Goal: Transaction & Acquisition: Purchase product/service

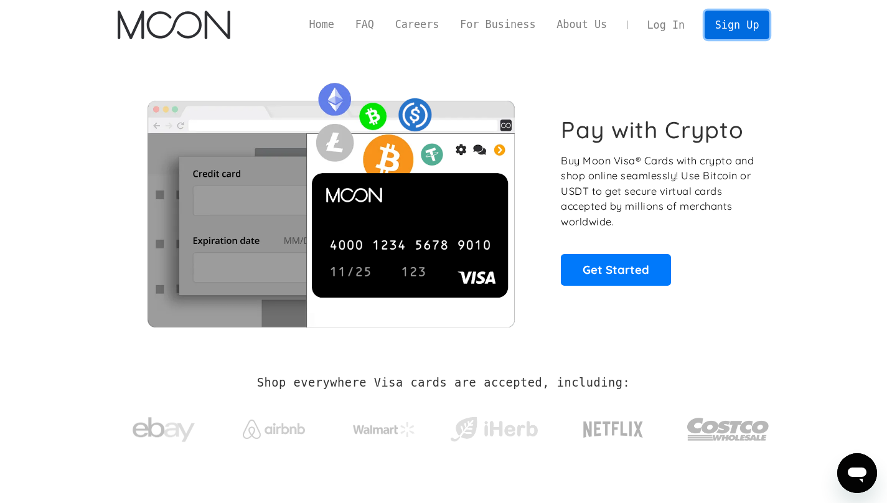
click at [725, 21] on link "Sign Up" at bounding box center [737, 25] width 65 height 28
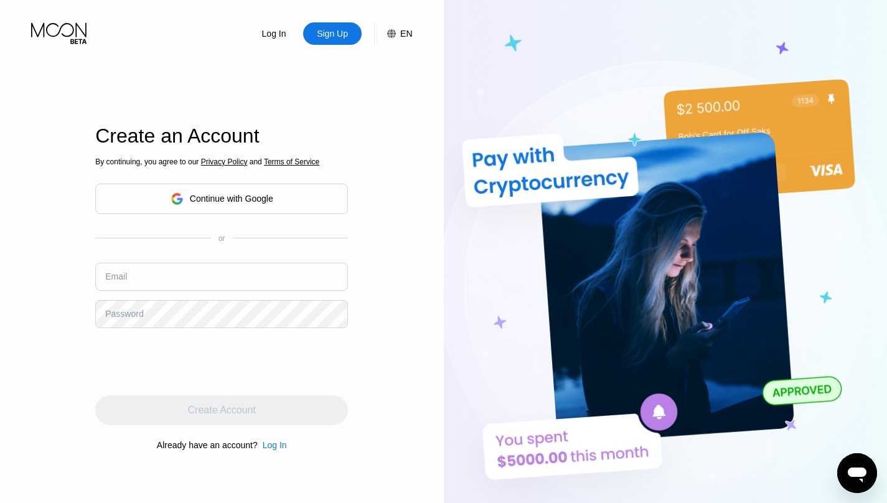
click at [172, 288] on input "text" at bounding box center [221, 277] width 253 height 28
click at [194, 270] on input "text" at bounding box center [221, 277] width 253 height 28
click at [220, 194] on div "Continue with Google" at bounding box center [231, 199] width 83 height 10
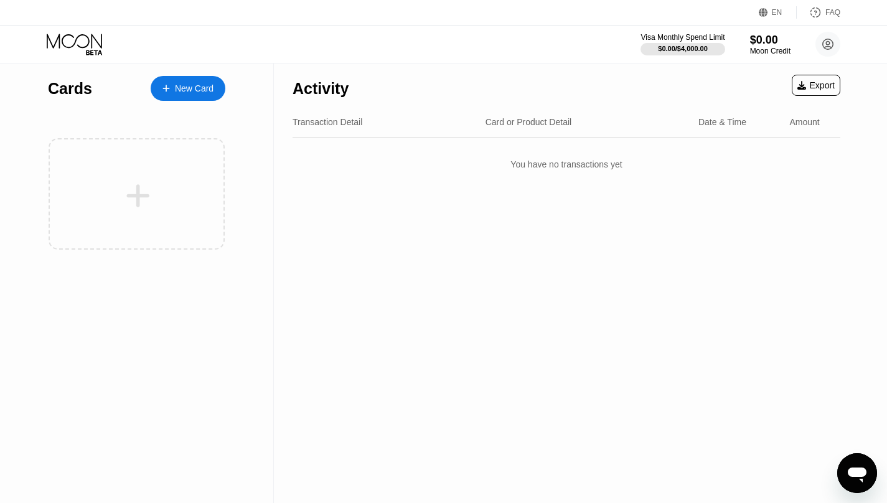
click at [201, 77] on div "New Card" at bounding box center [188, 88] width 75 height 25
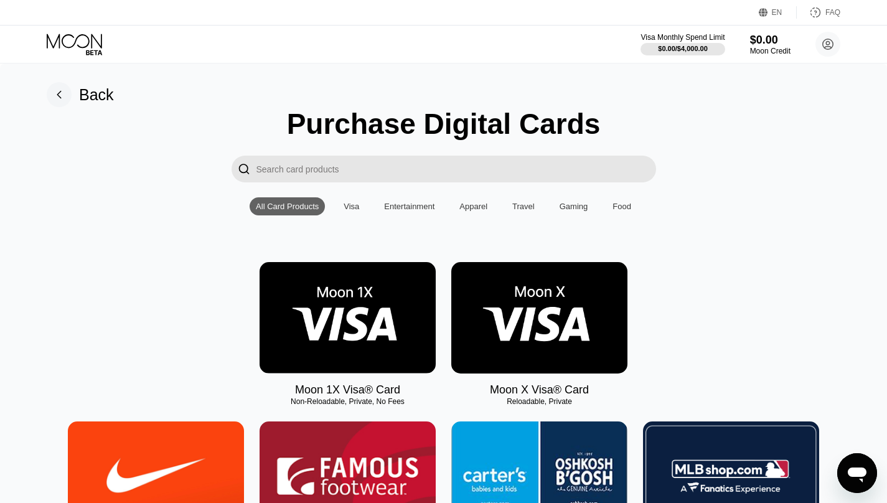
click at [334, 166] on input "Search card products" at bounding box center [456, 169] width 400 height 27
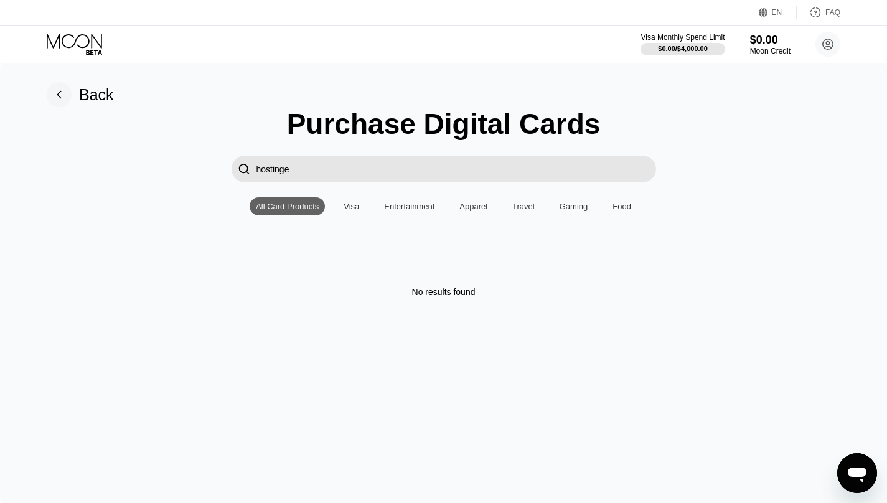
type input "hostinger"
click at [337, 167] on input "hostinger" at bounding box center [456, 169] width 400 height 27
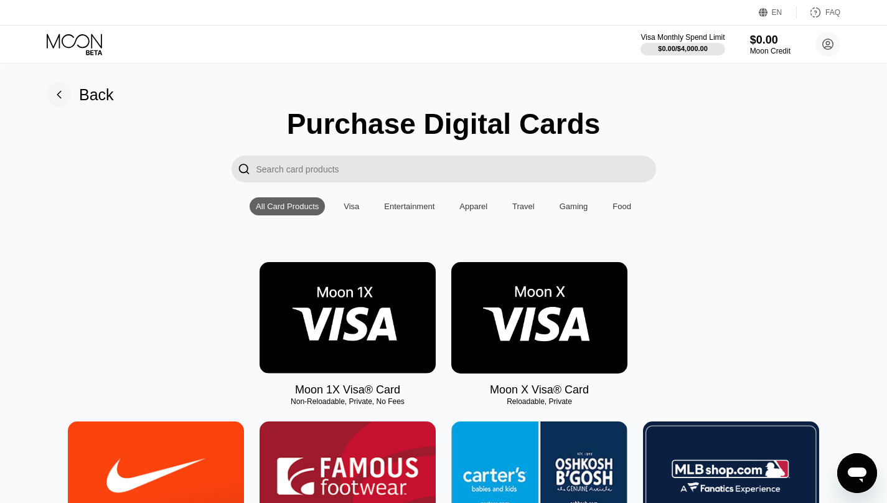
click at [548, 314] on img at bounding box center [539, 317] width 176 height 111
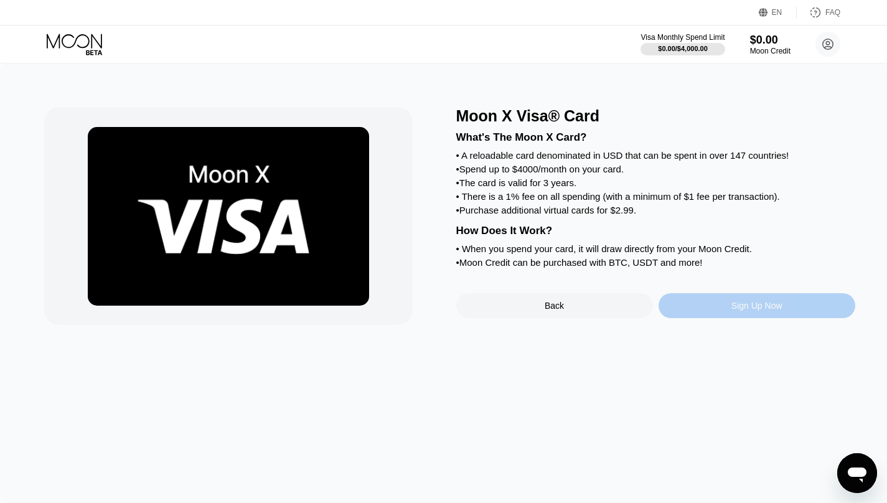
click at [724, 307] on div "Sign Up Now" at bounding box center [756, 305] width 197 height 25
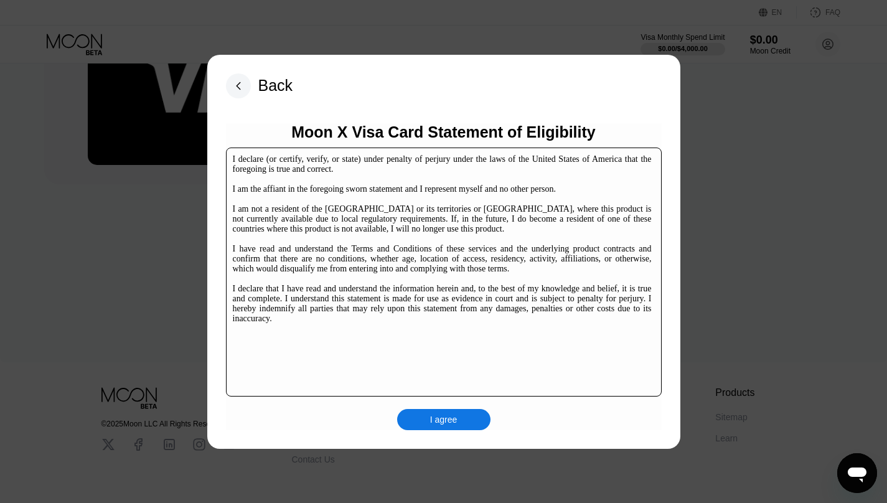
scroll to position [184, 0]
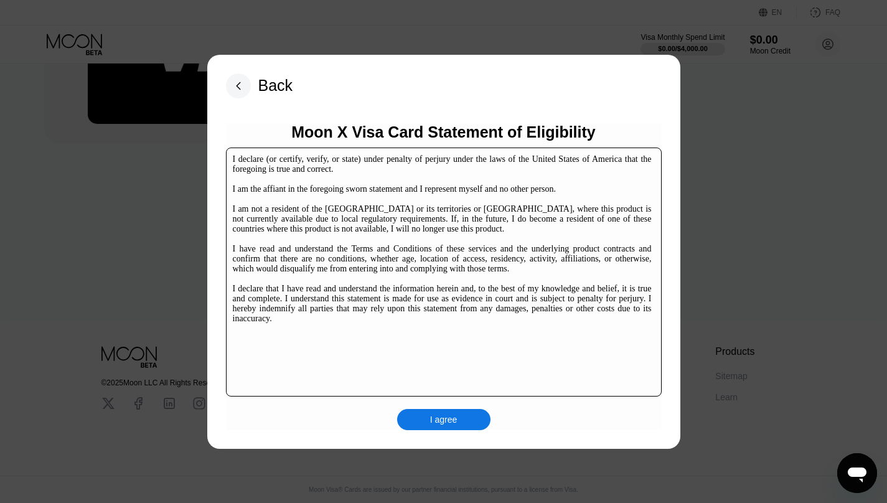
click at [433, 426] on div "I agree" at bounding box center [443, 419] width 93 height 21
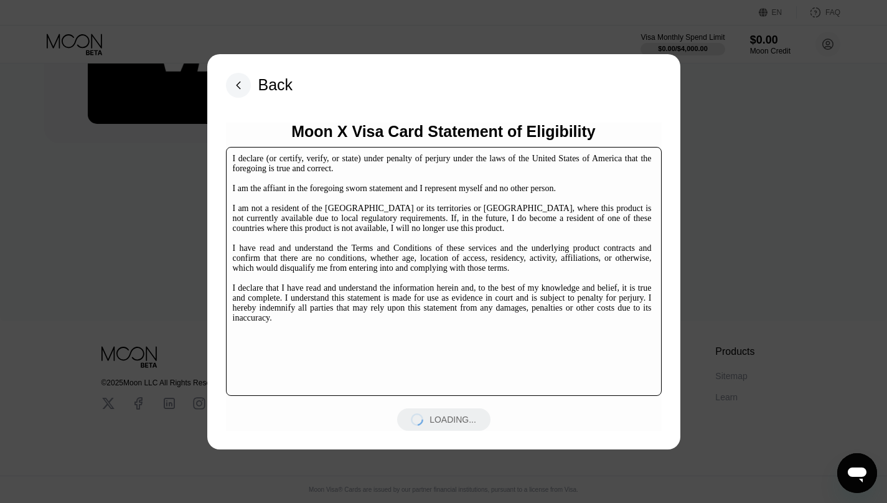
scroll to position [0, 0]
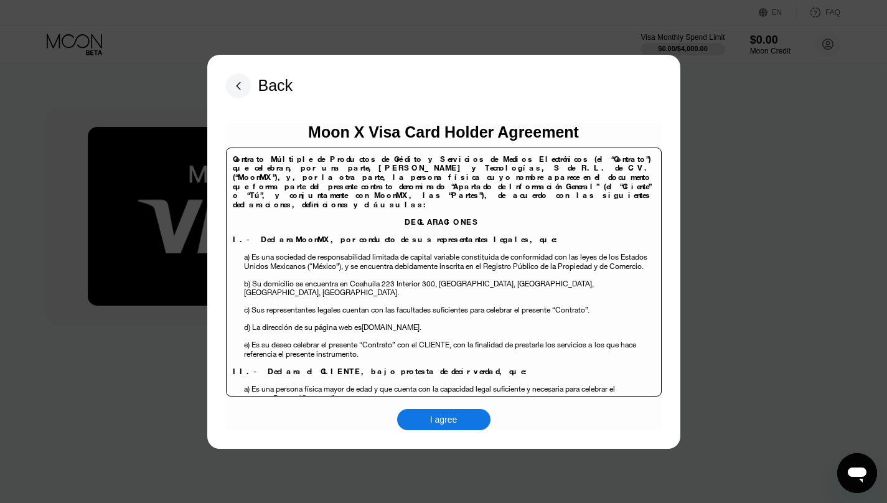
click at [439, 424] on div "I agree" at bounding box center [443, 419] width 27 height 11
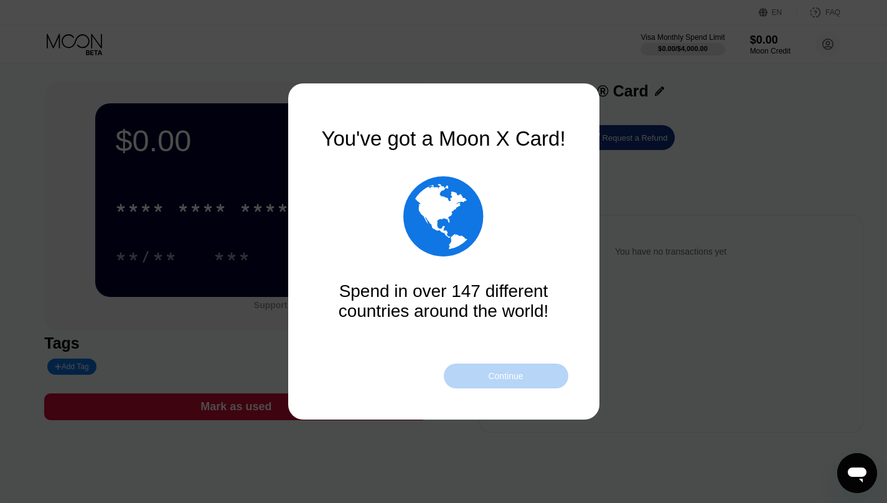
click at [493, 377] on div "Continue" at bounding box center [505, 376] width 35 height 10
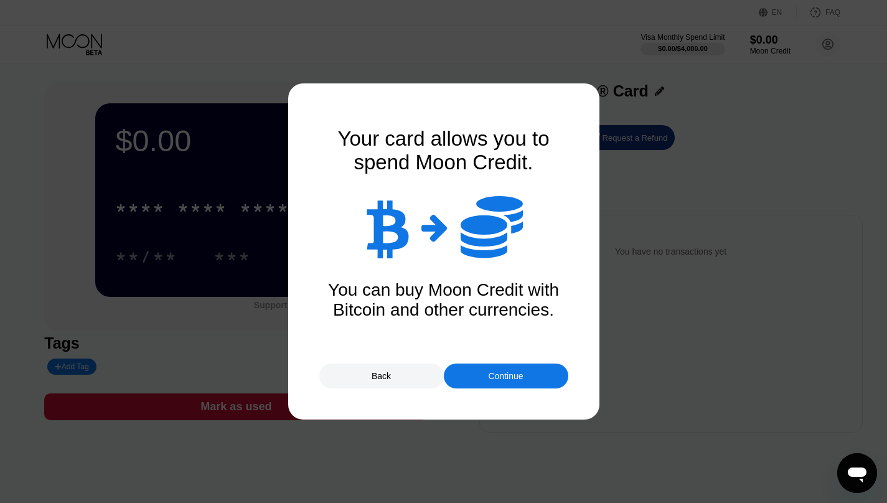
click at [492, 377] on div "Continue" at bounding box center [505, 376] width 35 height 10
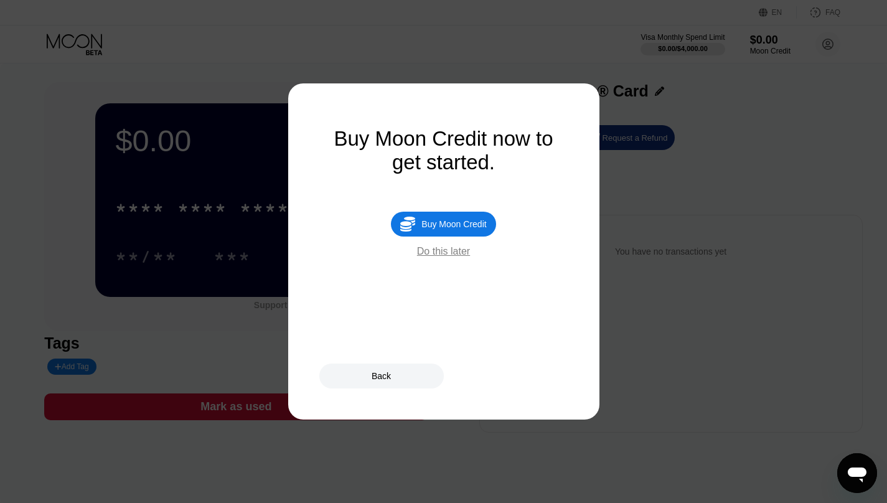
click at [443, 253] on div "Do this later" at bounding box center [443, 251] width 53 height 11
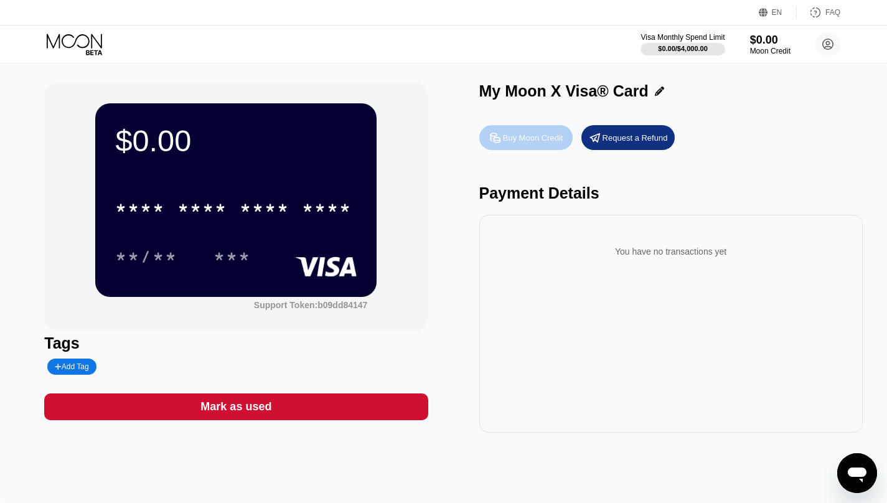
click at [506, 137] on div "Buy Moon Credit" at bounding box center [533, 138] width 60 height 11
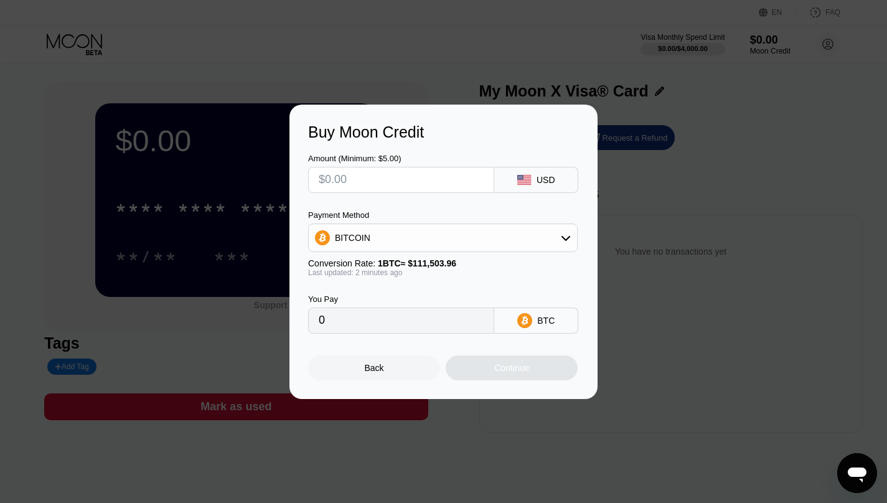
click at [379, 173] on input "text" at bounding box center [401, 179] width 165 height 25
click at [396, 186] on input "text" at bounding box center [401, 179] width 165 height 25
click at [385, 248] on div "BITCOIN" at bounding box center [443, 237] width 268 height 25
click at [365, 294] on span "USDT on TRON" at bounding box center [369, 299] width 63 height 10
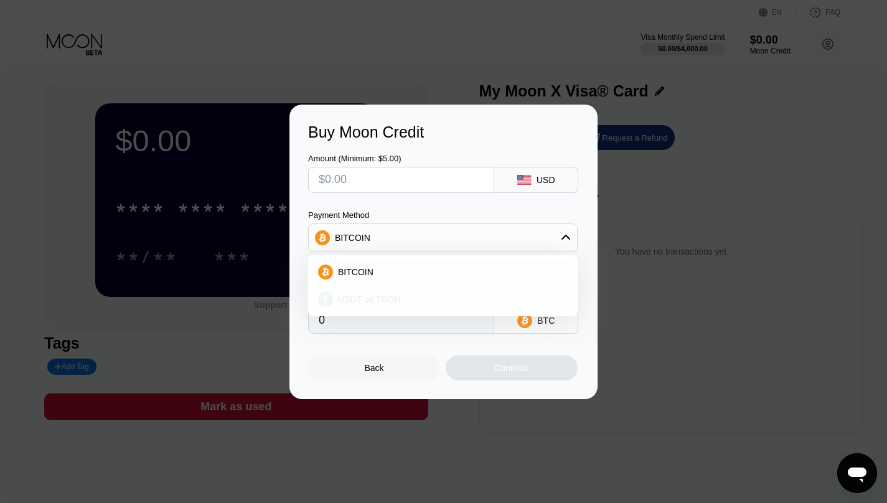
type input "0.00"
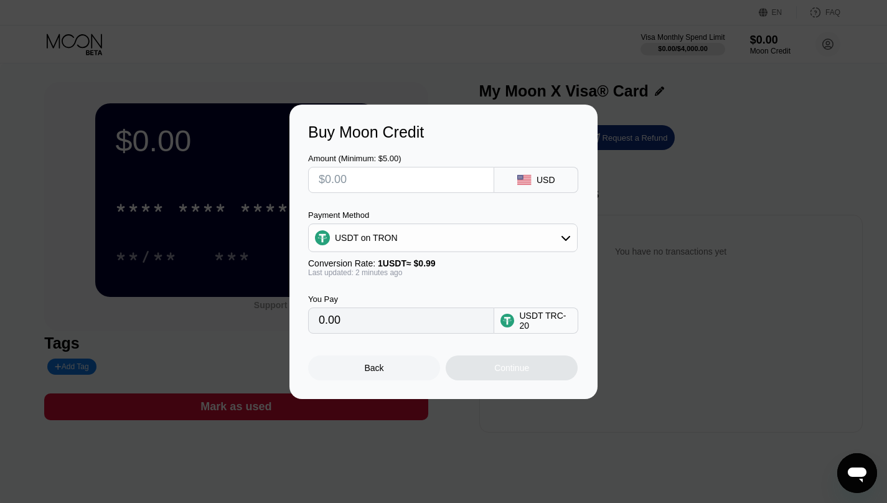
click at [406, 179] on input "text" at bounding box center [401, 179] width 165 height 25
type input "$20"
type input "20.20"
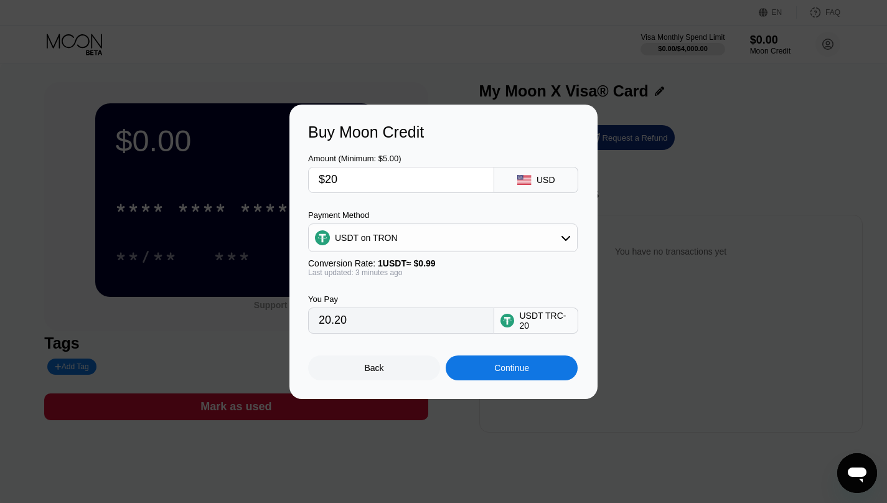
type input "$20"
click at [526, 372] on div "Continue" at bounding box center [511, 368] width 35 height 10
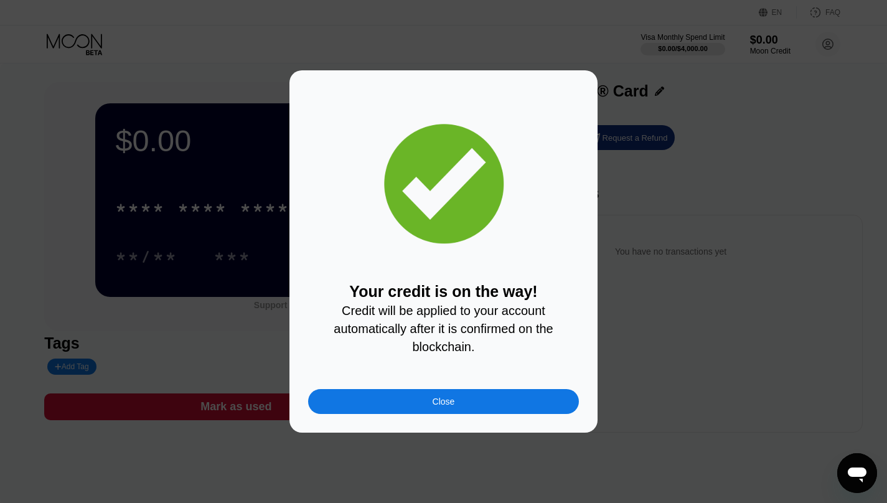
click at [472, 396] on div "Close" at bounding box center [443, 401] width 271 height 25
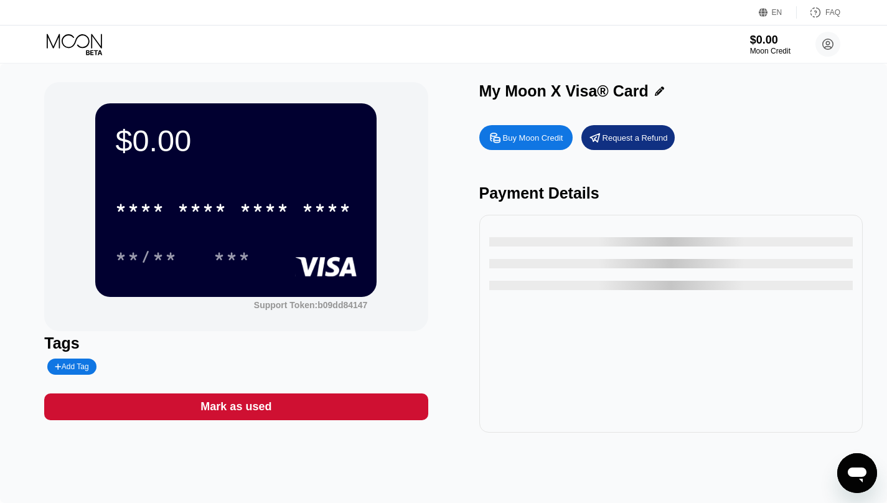
click at [80, 41] on icon at bounding box center [76, 45] width 58 height 22
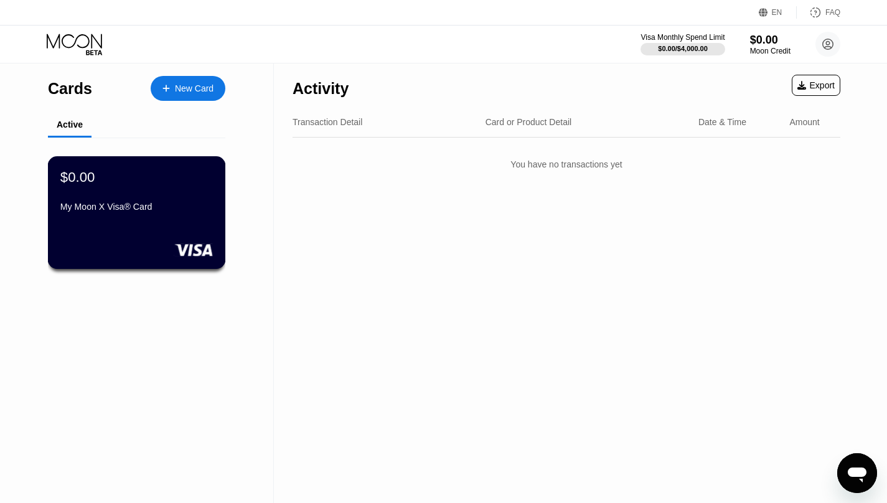
click at [157, 203] on div "My Moon X Visa® Card" at bounding box center [136, 207] width 152 height 10
click at [0, 0] on div "$0.00 * * * * * * * * * * * * **** **/** *** Support Token: b09dd84147 Tags Add…" at bounding box center [0, 0] width 0 height 0
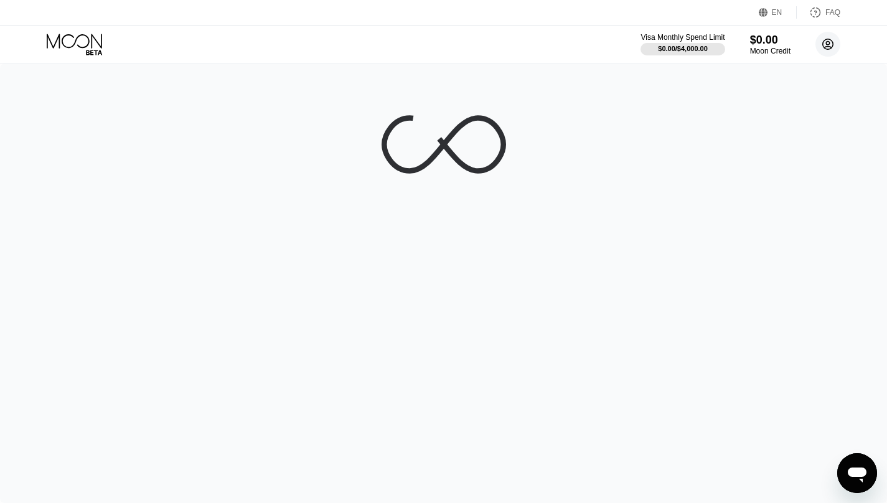
click at [828, 47] on circle at bounding box center [827, 44] width 25 height 25
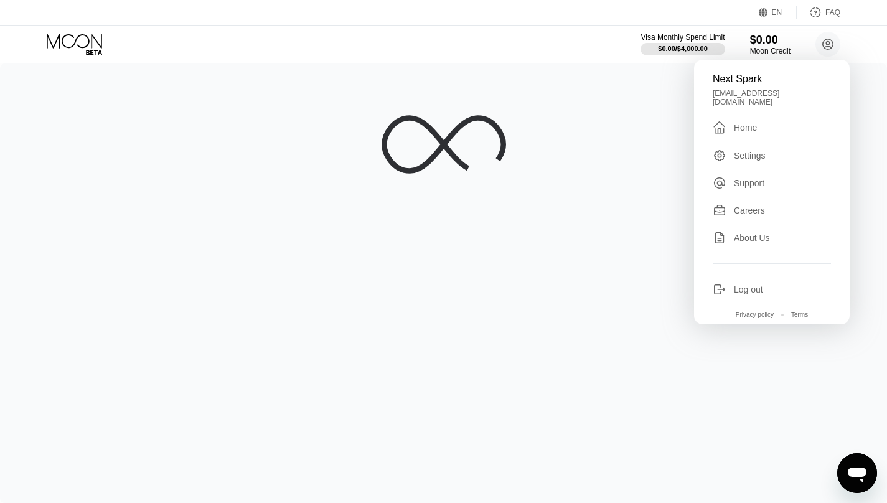
click at [662, 230] on div at bounding box center [443, 282] width 887 height 439
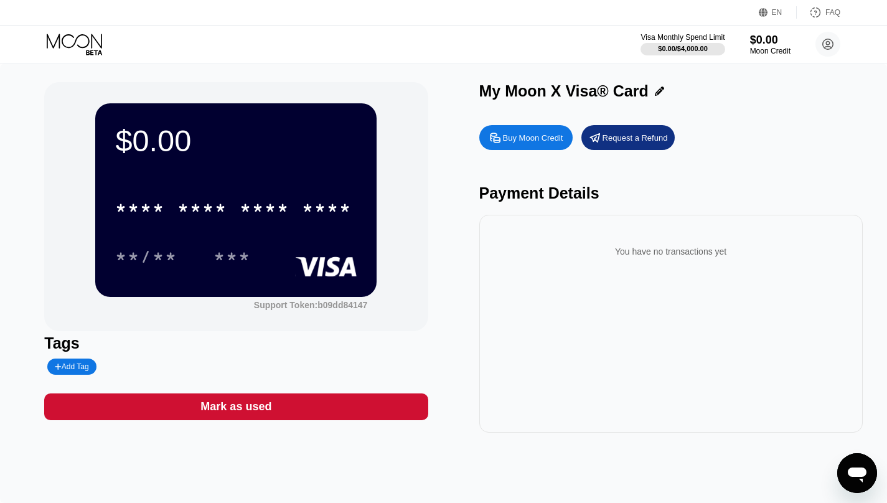
click at [82, 34] on icon at bounding box center [76, 45] width 58 height 22
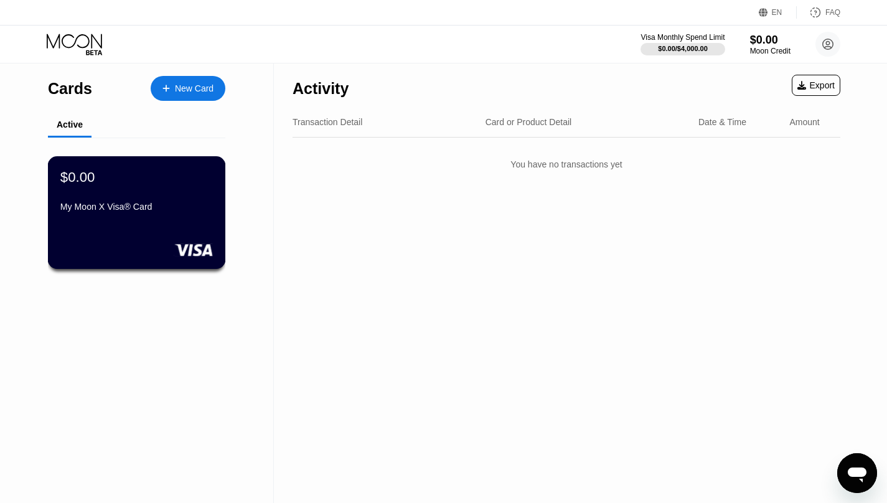
click at [133, 169] on div "$0.00 My Moon X Visa® Card" at bounding box center [137, 212] width 178 height 113
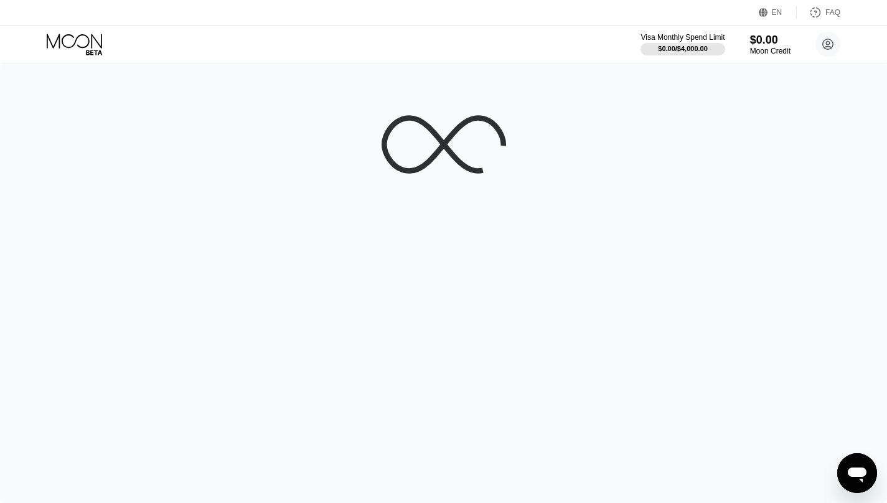
click at [83, 52] on icon at bounding box center [76, 45] width 58 height 22
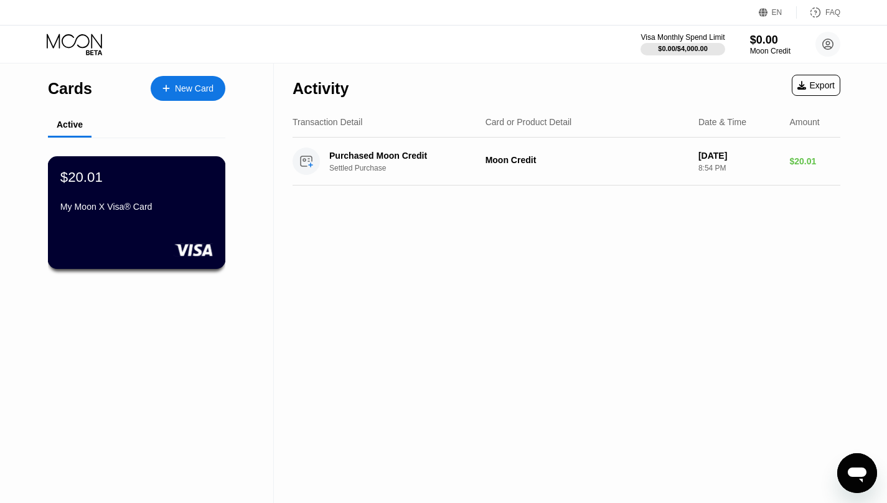
click at [151, 189] on div "$20.01 My Moon X Visa® Card" at bounding box center [136, 193] width 152 height 48
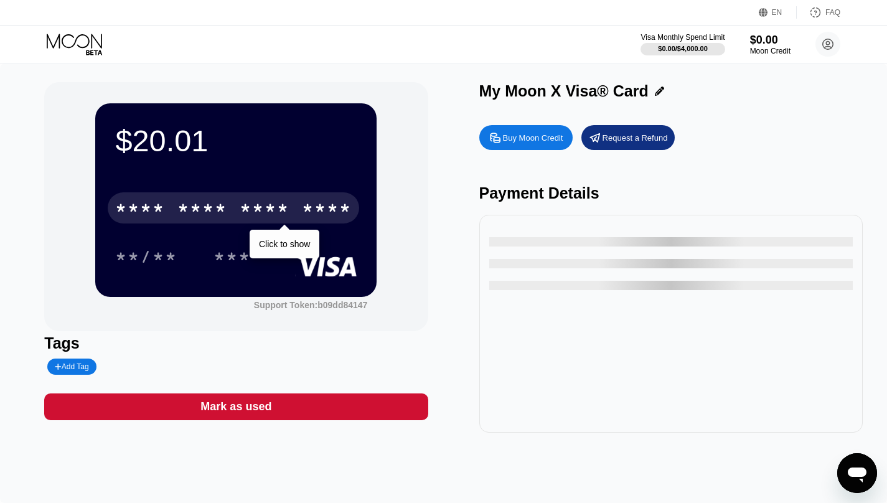
click at [263, 206] on div "* * * *" at bounding box center [265, 210] width 50 height 20
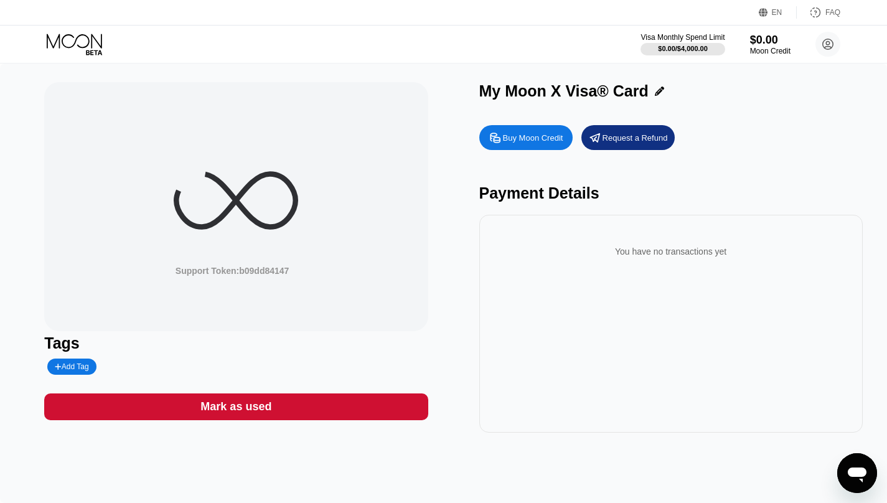
click at [253, 208] on icon at bounding box center [236, 200] width 124 height 124
click at [266, 201] on icon at bounding box center [236, 200] width 124 height 124
click at [265, 201] on icon at bounding box center [236, 200] width 124 height 124
click at [259, 200] on icon at bounding box center [236, 200] width 124 height 124
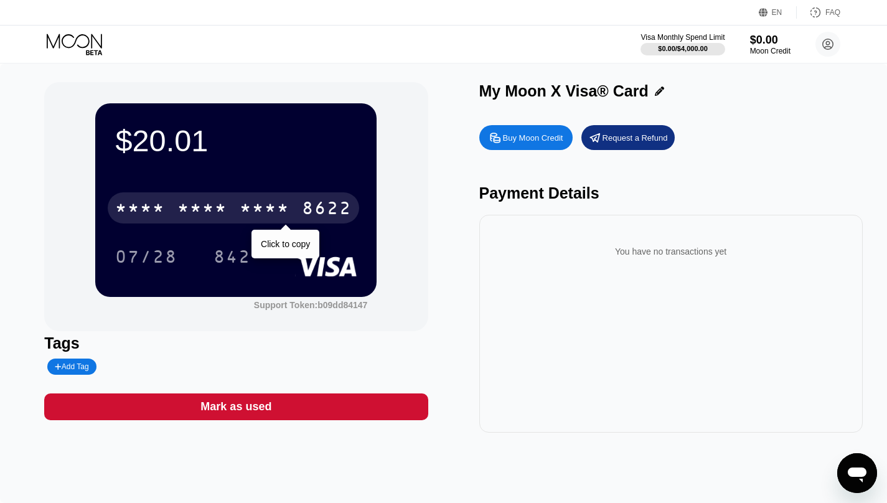
click at [238, 200] on div "* * * * * * * * * * * * 8622" at bounding box center [233, 207] width 251 height 31
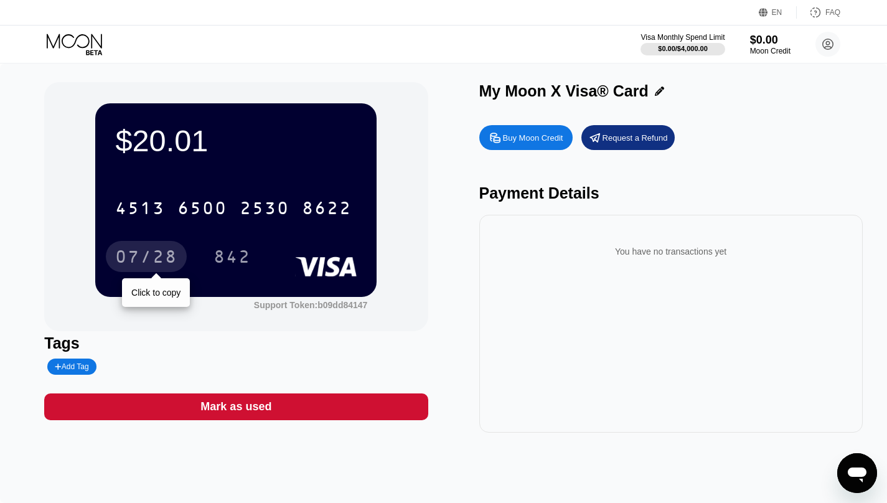
click at [133, 250] on div "07/28" at bounding box center [146, 258] width 62 height 20
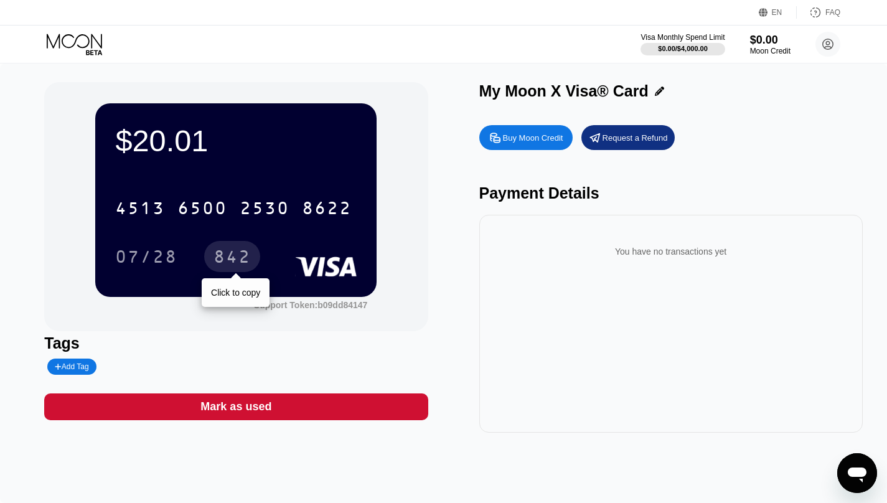
click at [231, 260] on div "842" at bounding box center [231, 258] width 37 height 20
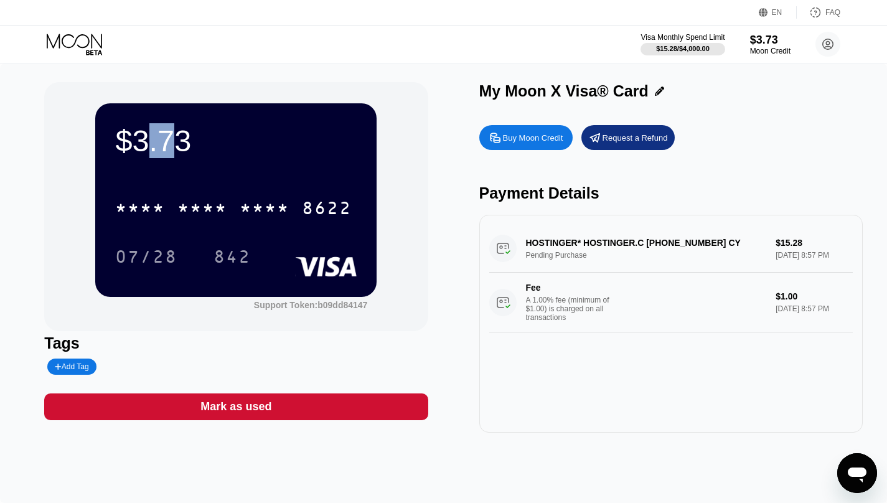
drag, startPoint x: 143, startPoint y: 146, endPoint x: 176, endPoint y: 146, distance: 32.4
click at [176, 146] on div "$3.73" at bounding box center [235, 140] width 241 height 35
drag, startPoint x: 471, startPoint y: 181, endPoint x: 512, endPoint y: 163, distance: 44.9
click at [478, 180] on div "$3.73 * * * * * * * * * * * * 8622 07/28 842 Support Token: b09dd84147 Tags Add…" at bounding box center [443, 257] width 799 height 350
click at [363, 202] on div "$3.73 * * * * * * * * * * * * 8622 07/28 842" at bounding box center [235, 199] width 281 height 193
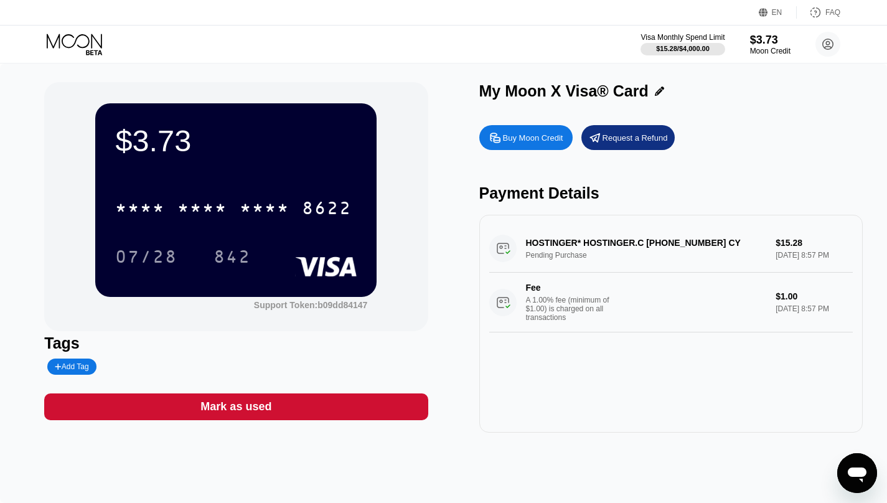
click at [190, 154] on div "$3.73" at bounding box center [235, 140] width 241 height 35
click at [72, 37] on icon at bounding box center [76, 45] width 58 height 22
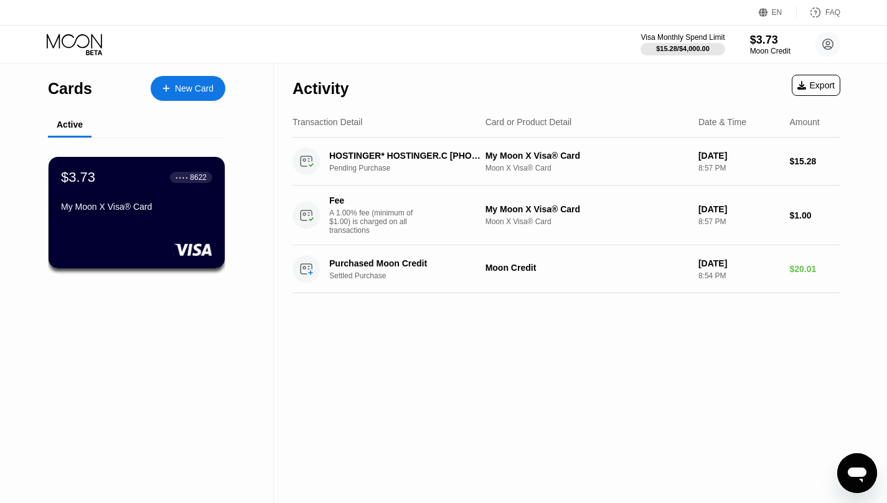
click at [195, 88] on div "New Card" at bounding box center [194, 88] width 39 height 11
click at [152, 218] on div "$3.73 ● ● ● ● 8622 My Moon X Visa® Card" at bounding box center [137, 212] width 178 height 113
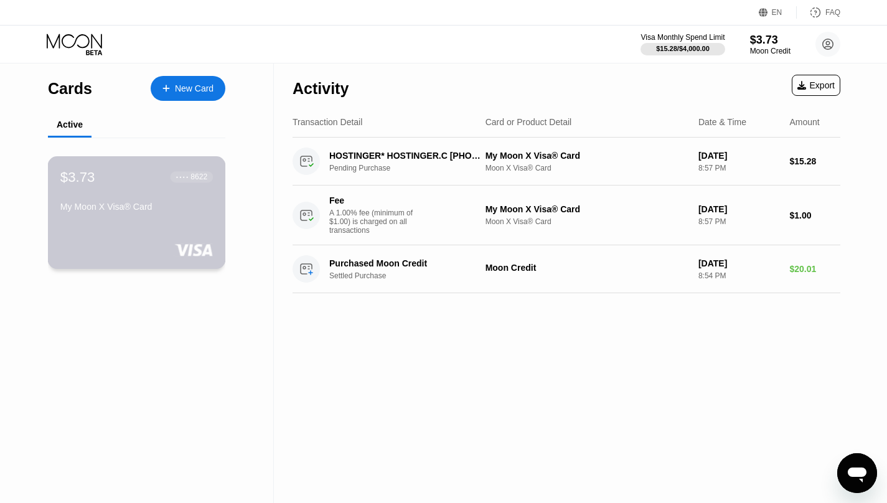
click at [205, 221] on div "$3.73 ● ● ● ● 8622 My Moon X Visa® Card" at bounding box center [137, 212] width 178 height 113
click at [177, 248] on rect at bounding box center [193, 249] width 39 height 12
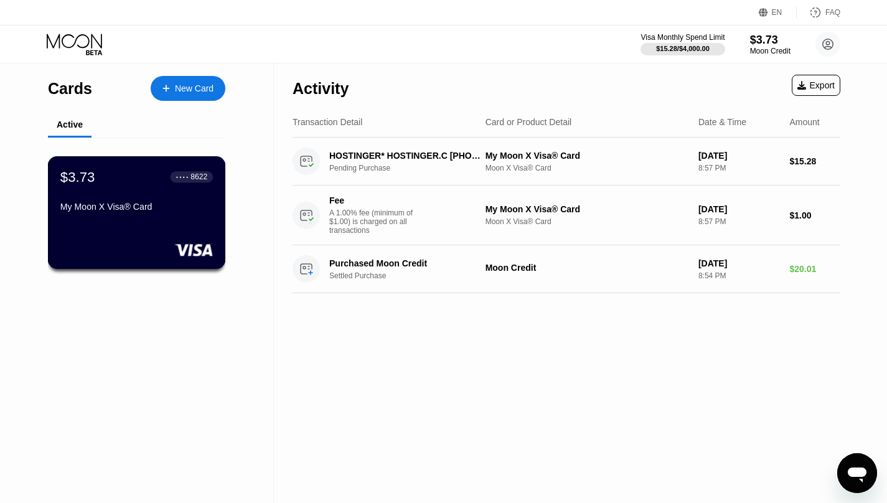
click at [169, 202] on div "My Moon X Visa® Card" at bounding box center [136, 207] width 152 height 10
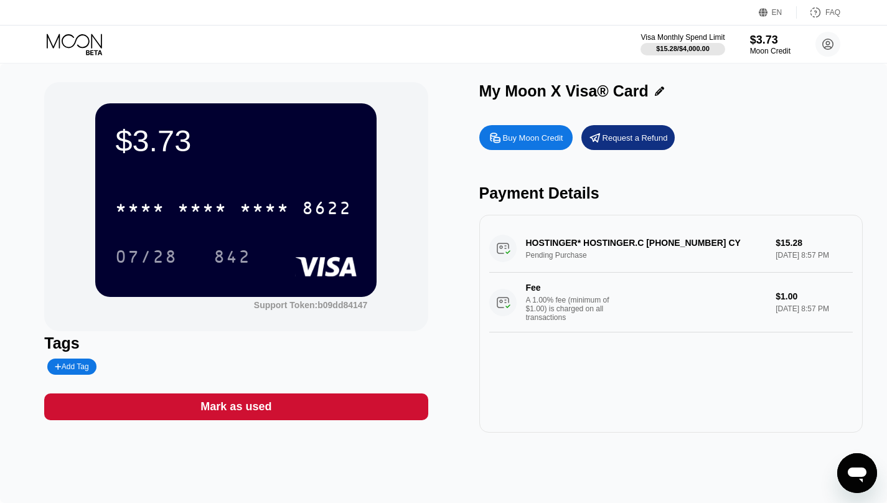
click at [655, 91] on icon at bounding box center [659, 91] width 9 height 9
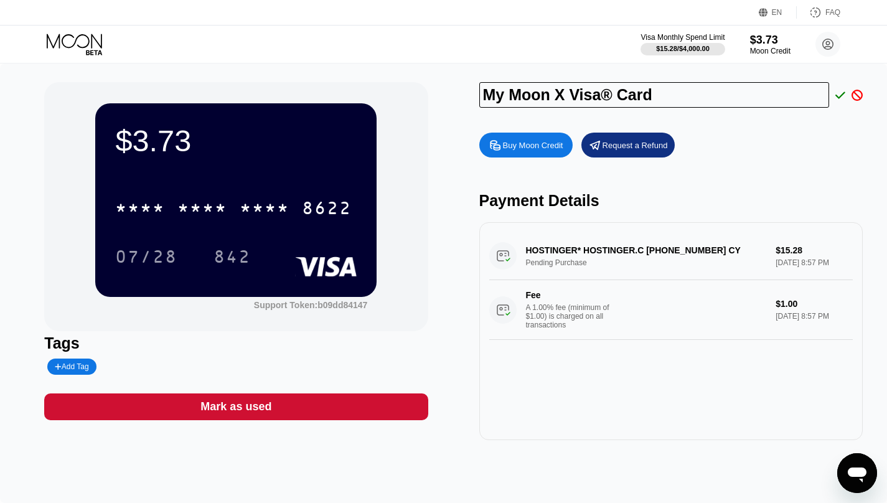
drag, startPoint x: 709, startPoint y: 99, endPoint x: 395, endPoint y: 100, distance: 313.7
click at [395, 100] on div "$3.73 * * * * * * * * * * * * 8622 07/28 842 Support Token: b09dd84147 Tags Add…" at bounding box center [443, 261] width 799 height 358
type input "C"
type input "p"
type input "C"
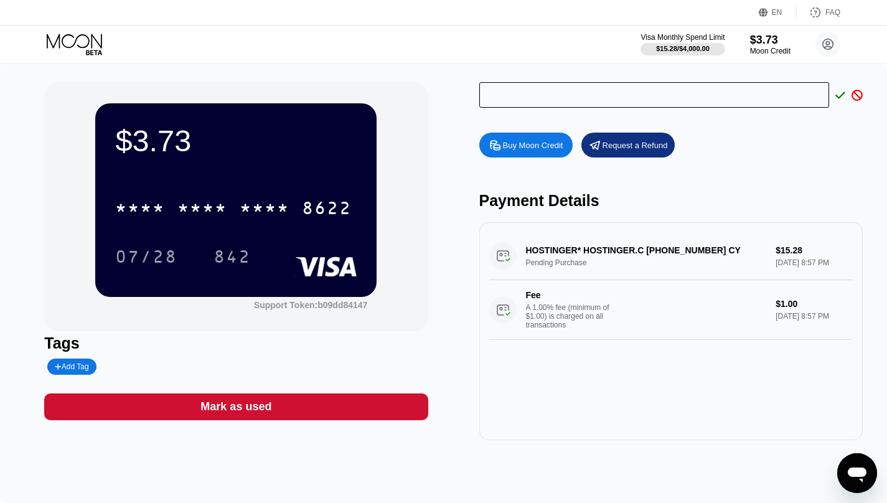
type input "A"
type input "My Moon X Visa® Card"
click at [864, 91] on div "$3.73 * * * * * * * * * * * * 8622 07/28 842 Support Token: b09dd84147 Tags Add…" at bounding box center [443, 282] width 887 height 439
click at [863, 91] on div "$3.73 * * * * * * * * * * * * 8622 07/28 842 Support Token: b09dd84147 Tags Add…" at bounding box center [443, 282] width 887 height 439
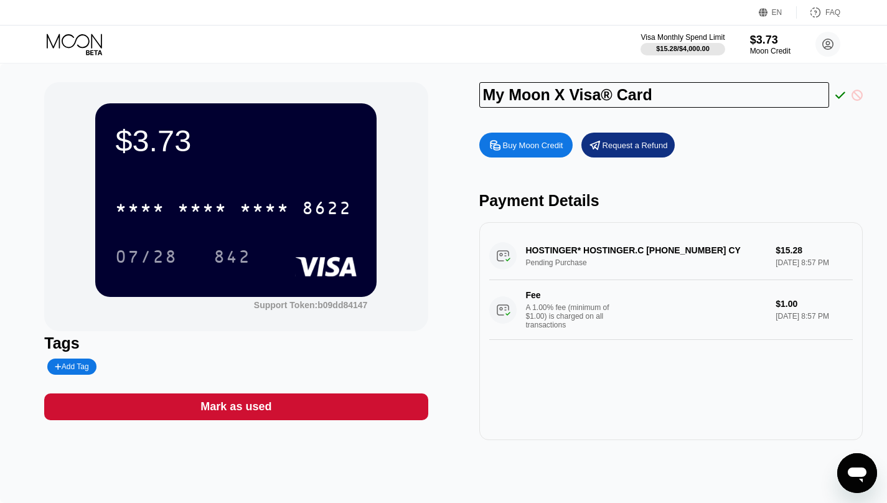
click at [862, 93] on icon at bounding box center [856, 95] width 11 height 11
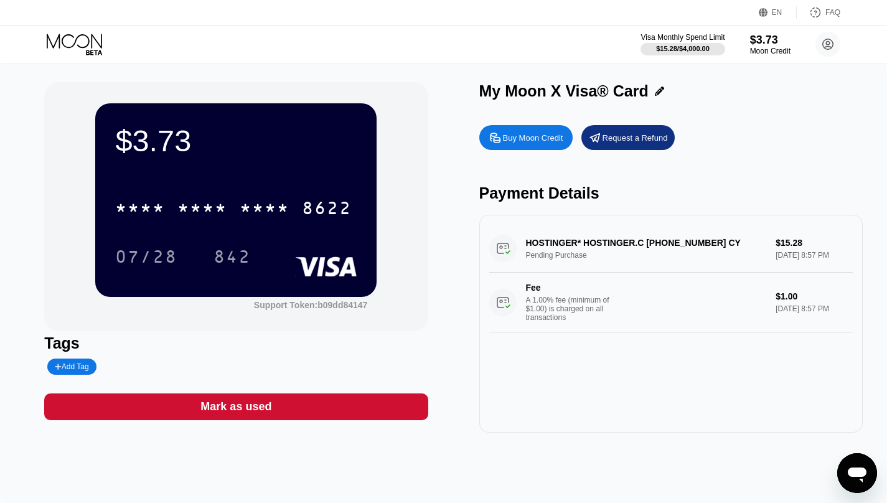
click at [802, 136] on div "Buy Moon Credit Request a Refund" at bounding box center [670, 137] width 383 height 25
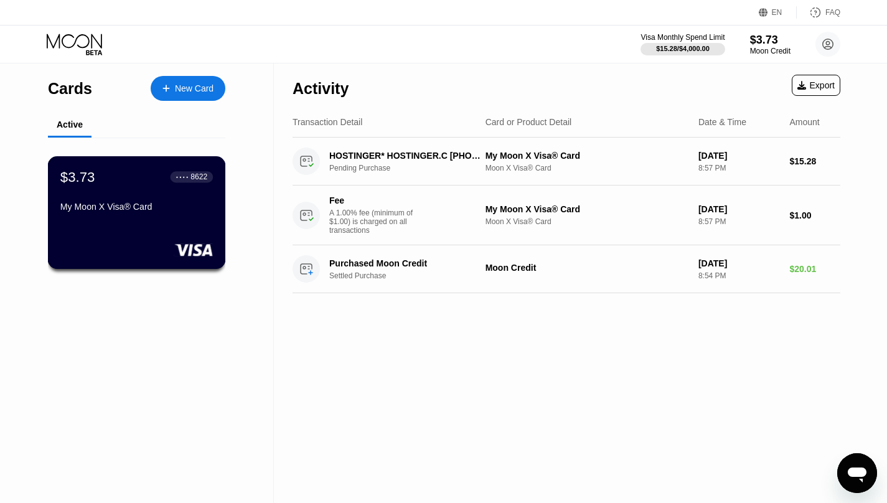
click at [115, 187] on div "$3.73 ● ● ● ● 8622 My Moon X Visa® Card" at bounding box center [136, 193] width 152 height 48
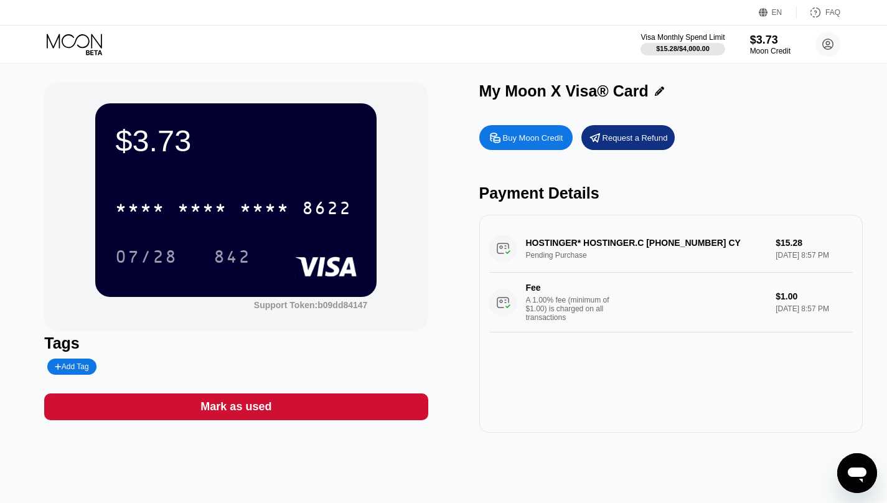
click at [514, 138] on div "Buy Moon Credit" at bounding box center [533, 138] width 60 height 11
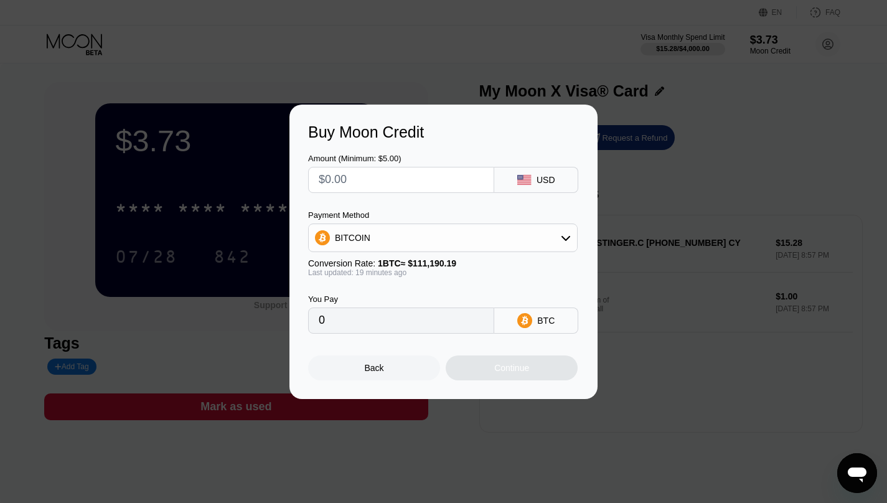
click at [361, 260] on div "Conversion Rate: 1 BTC ≈ $111,190.19" at bounding box center [442, 263] width 269 height 10
click at [369, 244] on div "BITCOIN" at bounding box center [443, 237] width 268 height 25
click at [368, 293] on div "USDT on TRON" at bounding box center [443, 299] width 262 height 25
type input "0.00"
click at [387, 172] on input "text" at bounding box center [401, 179] width 165 height 25
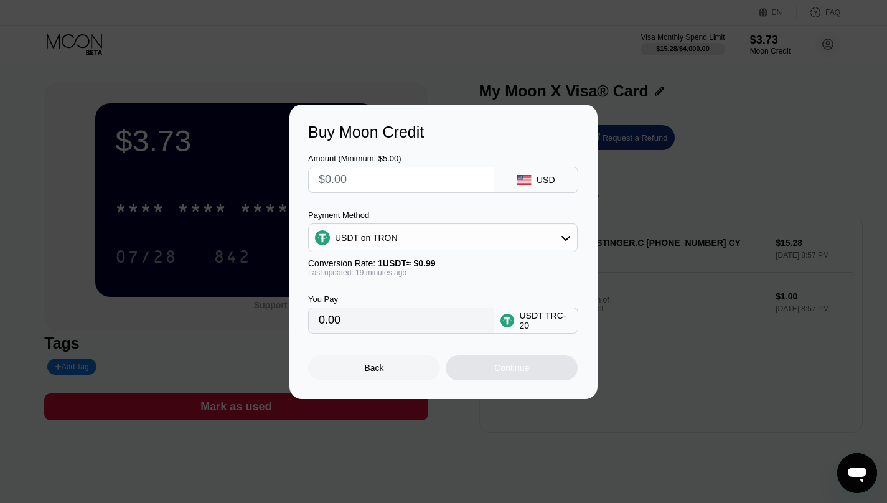
type input "$1"
type input "1.01"
type input "$19"
type input "19.19"
type input "$199"
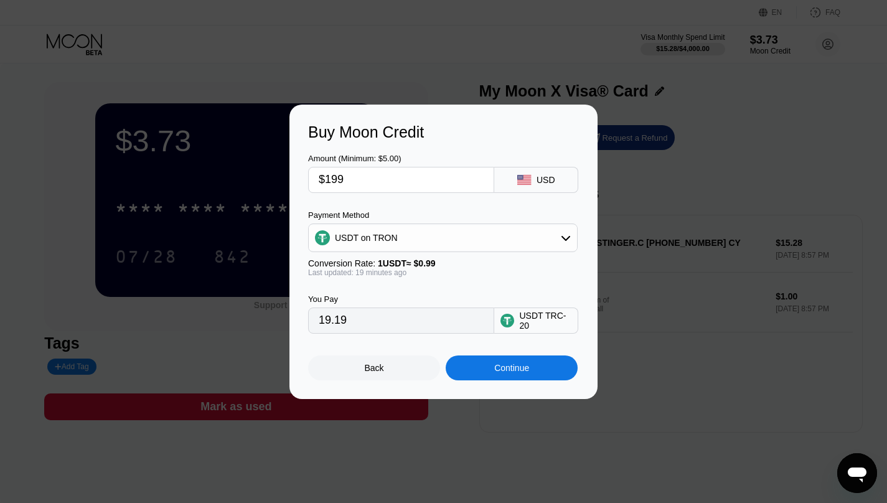
type input "201.01"
type input "$19"
type input "19.19"
type input "$1"
type input "1.01"
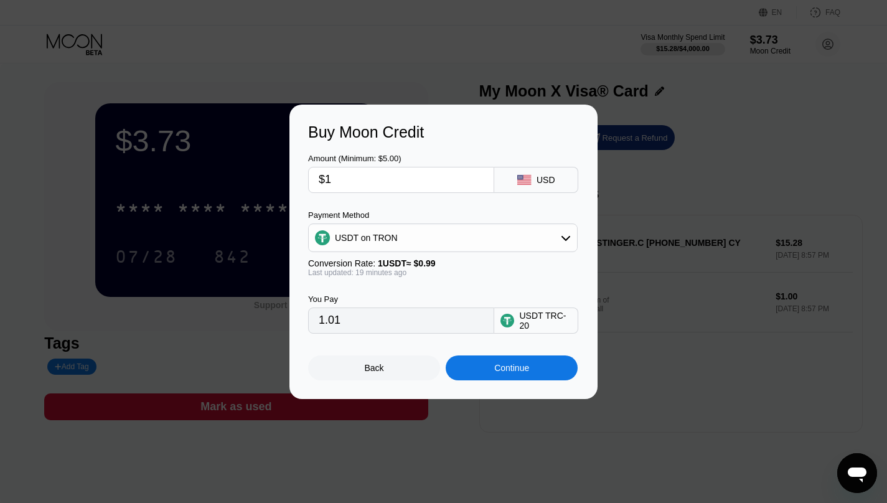
type input "$10"
type input "10.10"
type input "$100"
type input "101.01"
type input "$100"
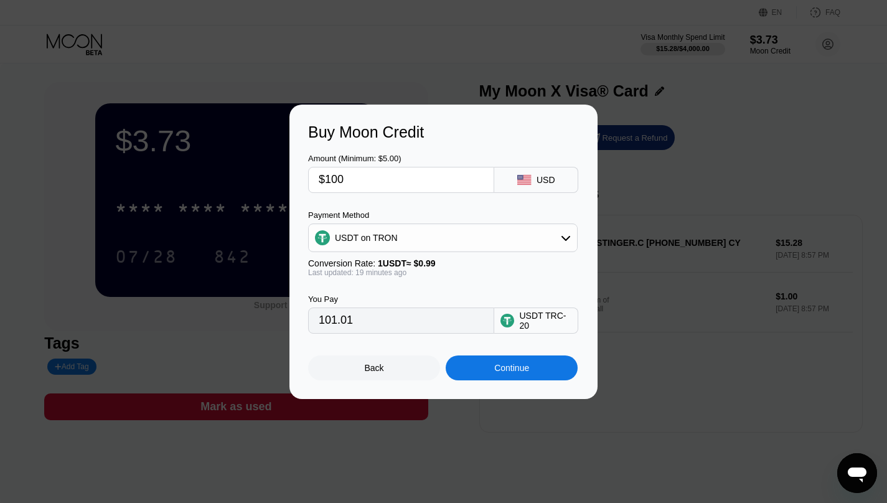
click at [513, 376] on div "Continue" at bounding box center [512, 367] width 132 height 25
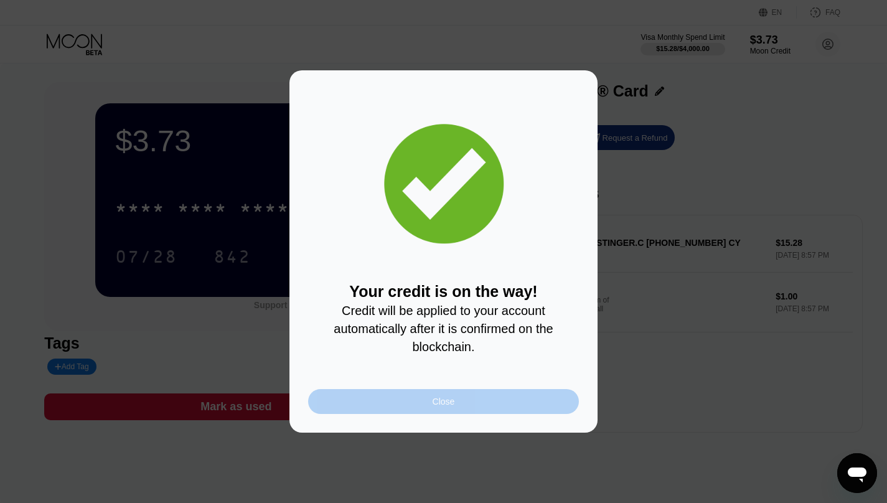
click at [498, 399] on div "Close" at bounding box center [443, 401] width 271 height 25
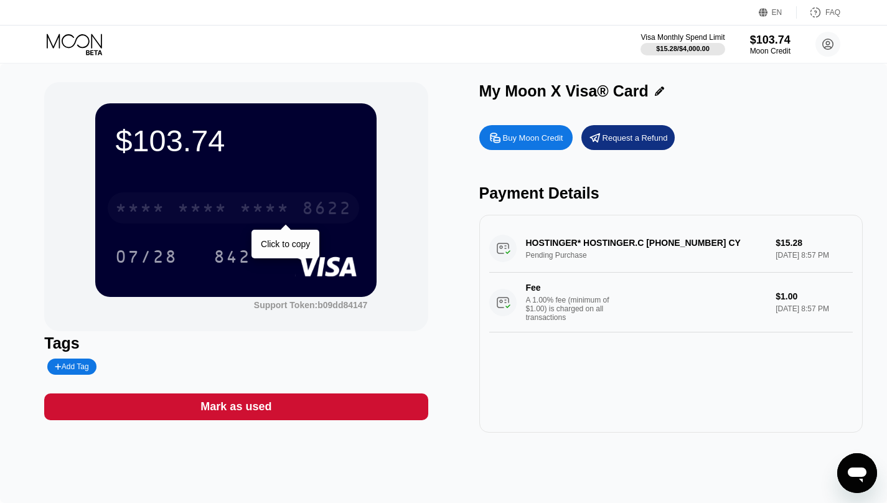
click at [287, 222] on div "* * * * * * * * * * * * 8622" at bounding box center [233, 207] width 251 height 31
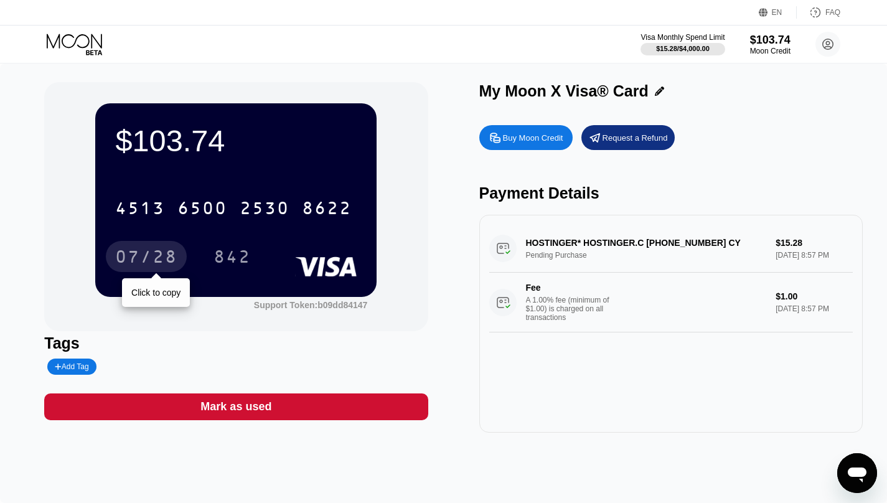
click at [139, 260] on div "07/28" at bounding box center [146, 258] width 62 height 20
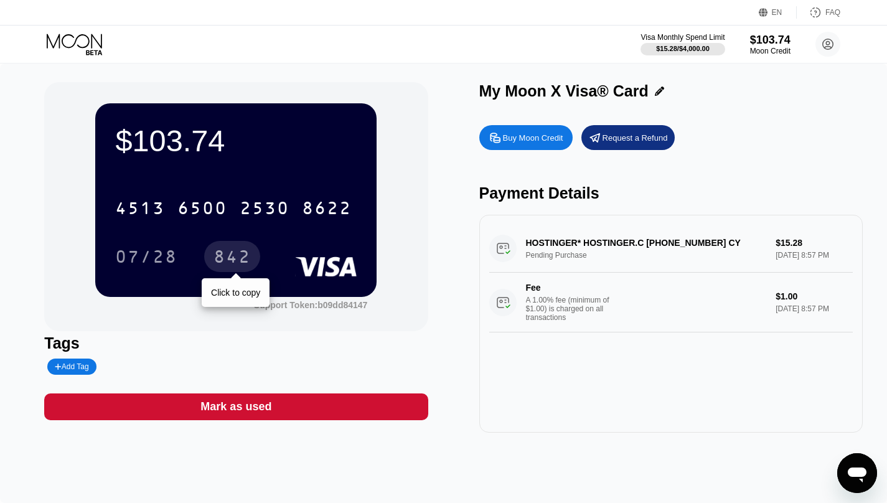
click at [235, 260] on div "842" at bounding box center [231, 258] width 37 height 20
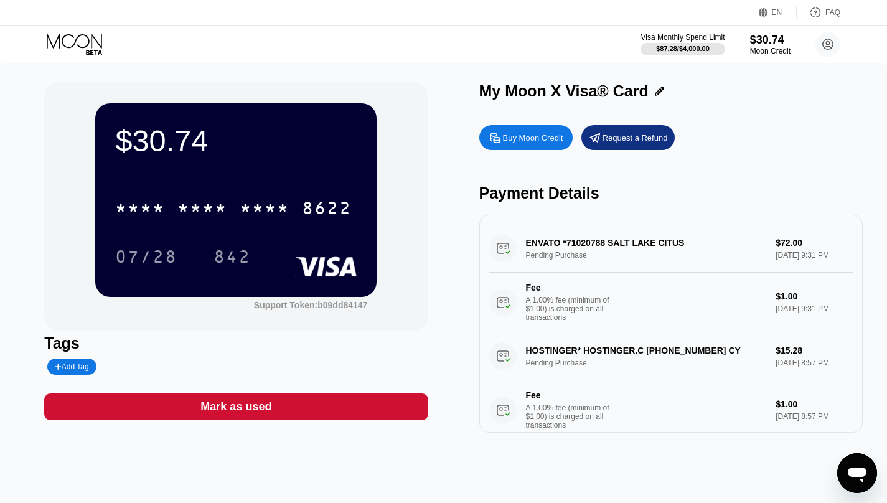
drag, startPoint x: 523, startPoint y: 241, endPoint x: 741, endPoint y: 261, distance: 218.8
click at [741, 261] on div "ENVATO *71020788 SALT LAKE CITUS Pending Purchase $72.00 [DATE] 9:31 PM Fee A 1…" at bounding box center [670, 279] width 363 height 108
drag, startPoint x: 851, startPoint y: 262, endPoint x: 606, endPoint y: 252, distance: 245.4
click at [606, 252] on div "ENVATO *71020788 SALT LAKE CITUS Pending Purchase $72.00 [DATE] 9:31 PM Fee A 1…" at bounding box center [670, 279] width 363 height 108
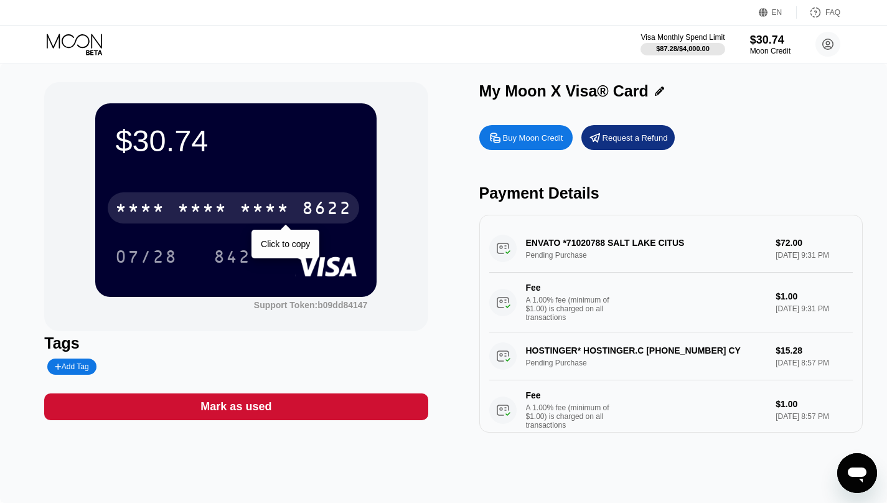
click at [269, 210] on div "* * * *" at bounding box center [265, 210] width 50 height 20
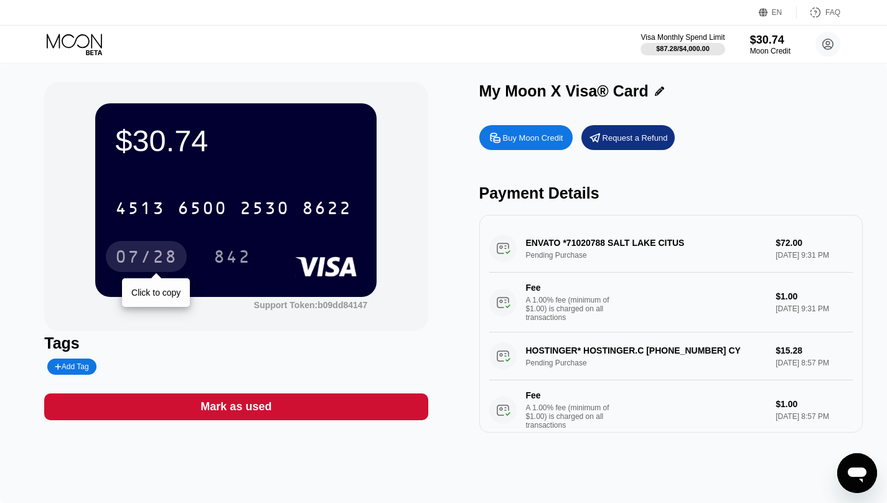
click at [145, 260] on div "07/28" at bounding box center [146, 258] width 62 height 20
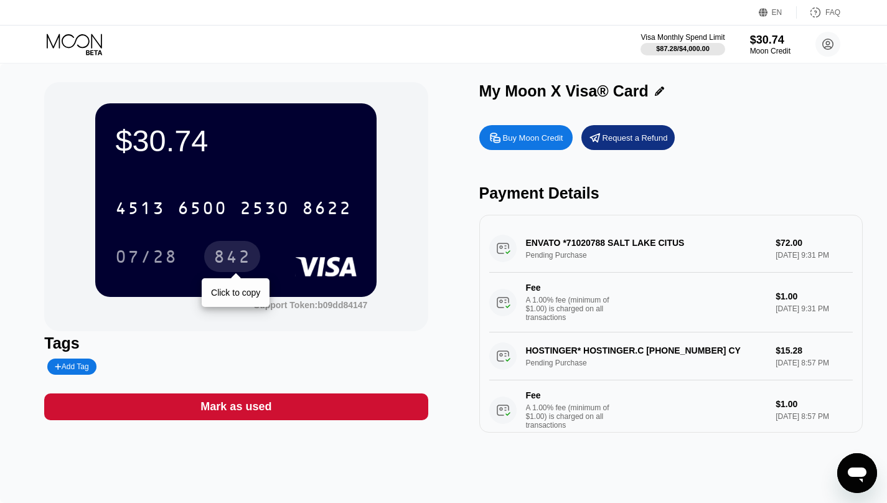
click at [232, 255] on div "842" at bounding box center [231, 258] width 37 height 20
